Goal: Use online tool/utility: Use online tool/utility

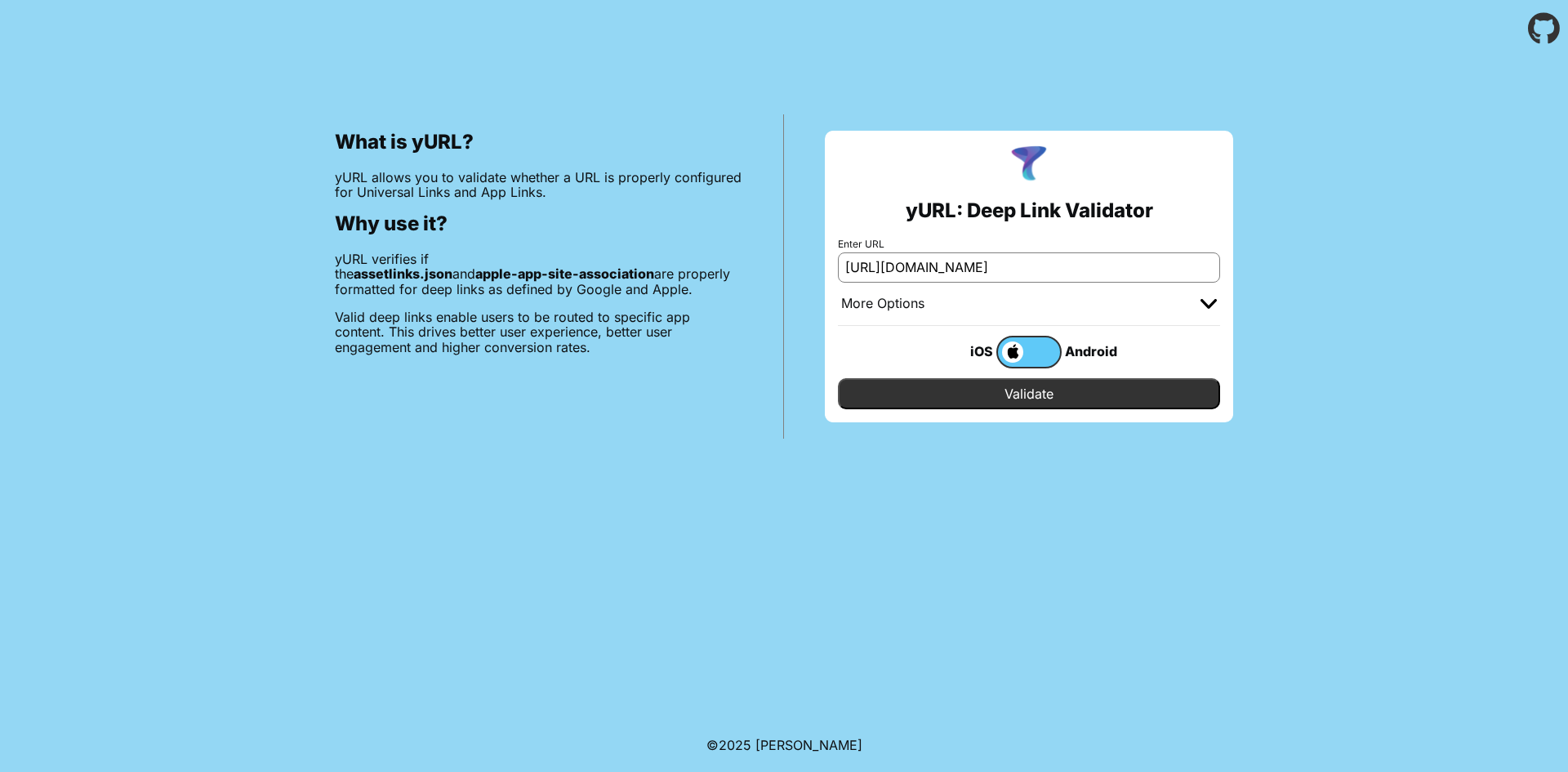
type input "[URL][DOMAIN_NAME]"
click at [1034, 385] on input "Validate" at bounding box center [1029, 393] width 382 height 31
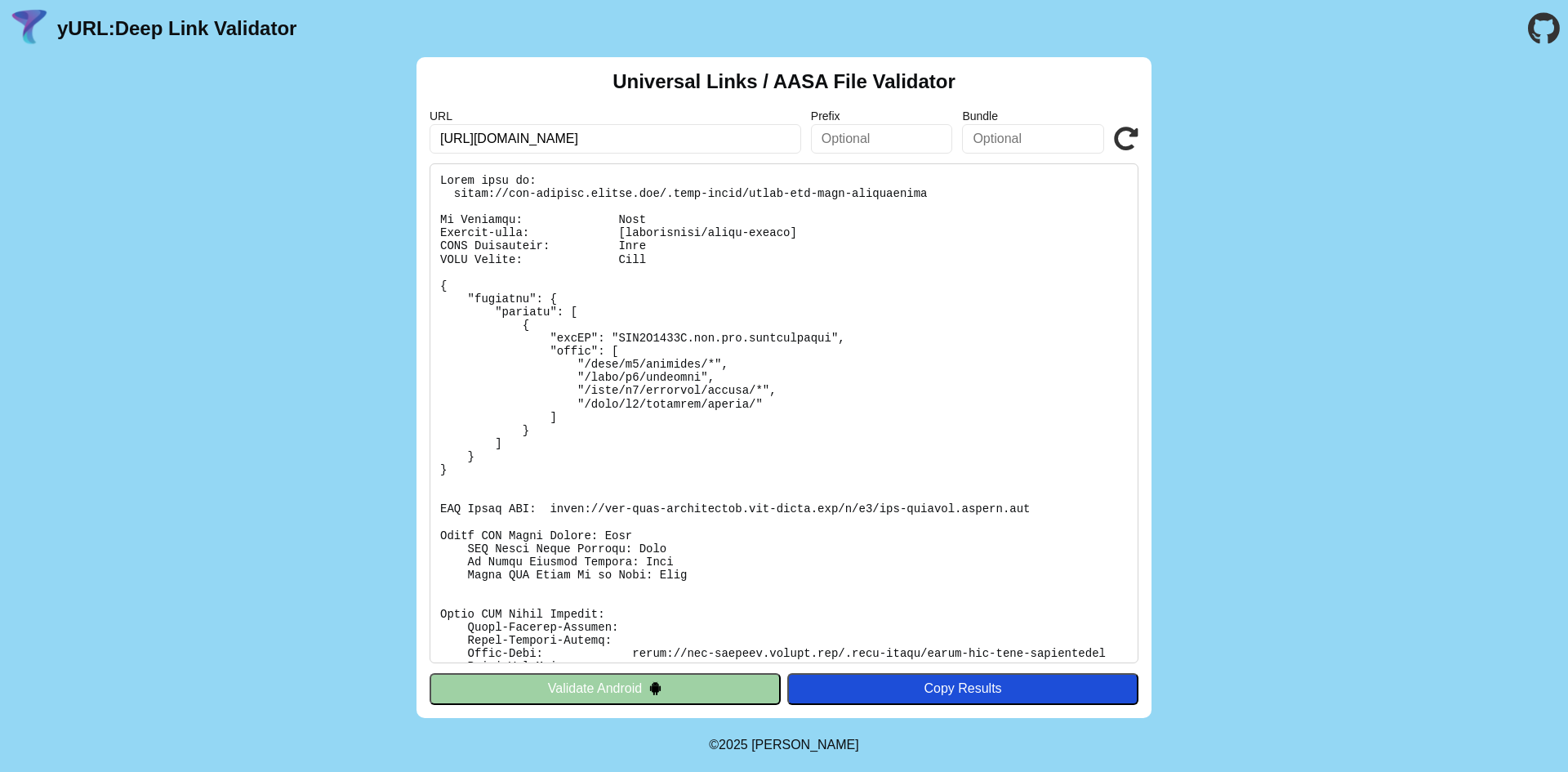
click at [950, 648] on pre at bounding box center [783, 414] width 709 height 500
